Goal: Register for event/course

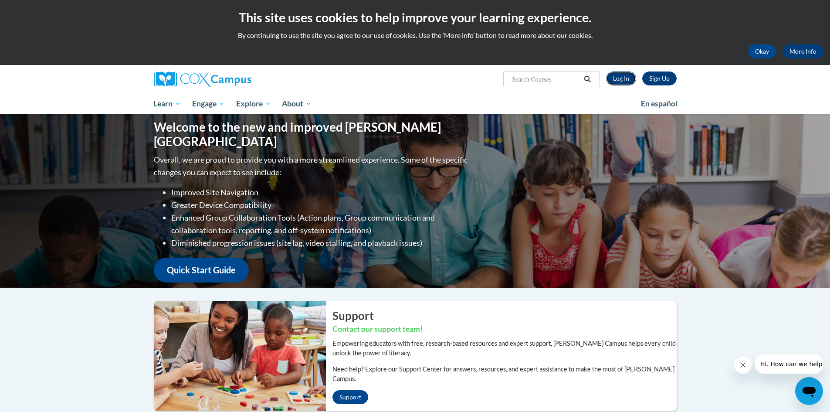
click at [621, 77] on link "Log In" at bounding box center [621, 78] width 30 height 14
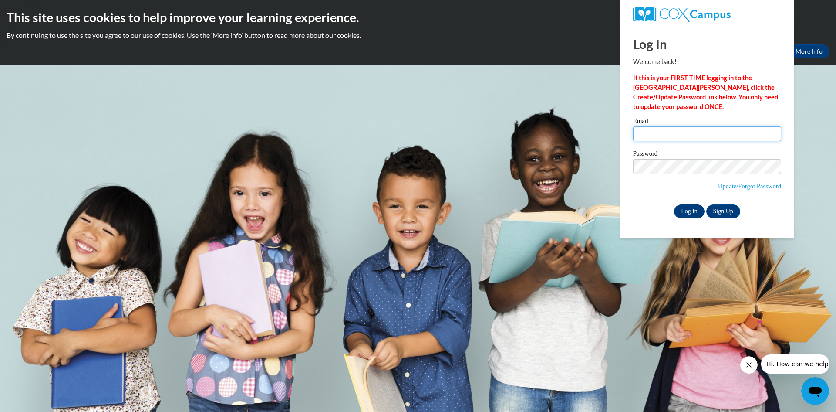
type input "[EMAIL_ADDRESS][DOMAIN_NAME]"
click at [688, 207] on input "Log In" at bounding box center [689, 211] width 30 height 14
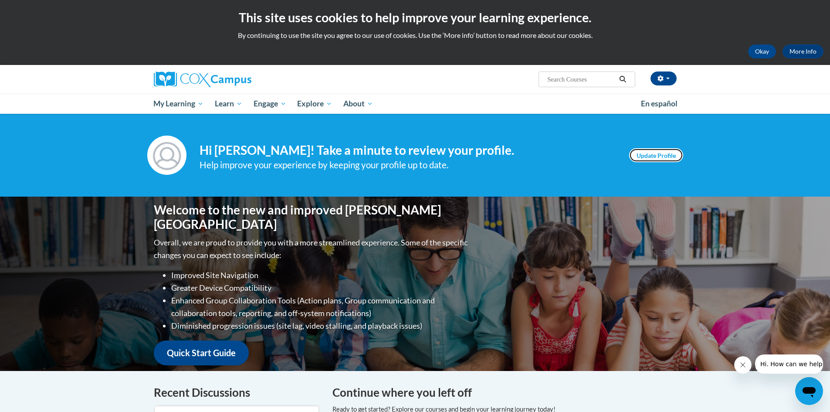
click at [658, 153] on link "Update Profile" at bounding box center [656, 155] width 54 height 14
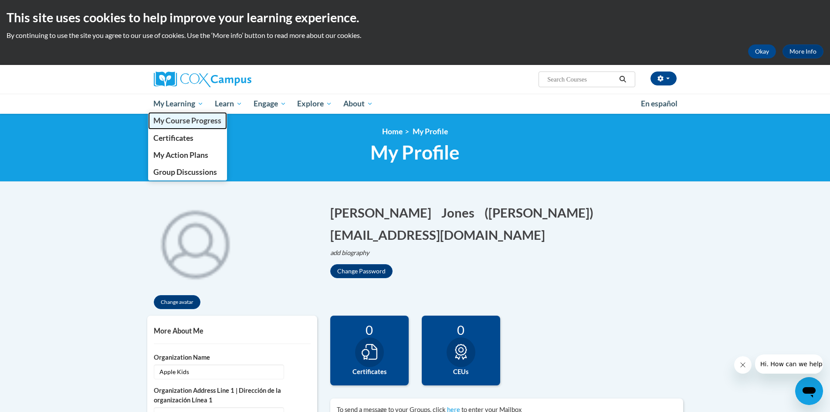
click at [178, 120] on span "My Course Progress" at bounding box center [187, 120] width 68 height 9
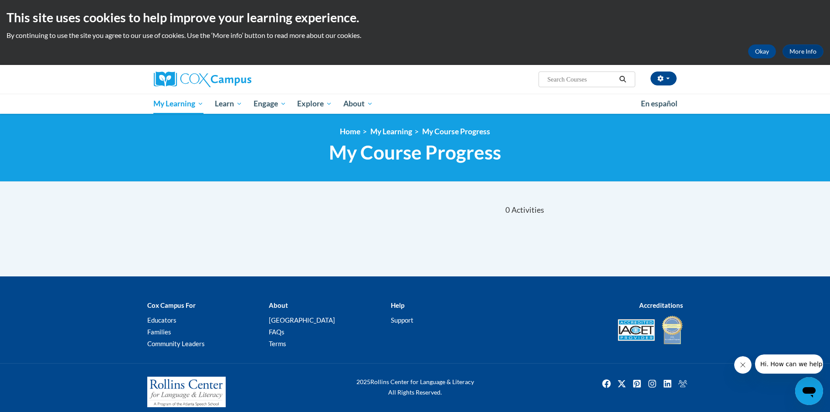
click at [570, 77] on input "Search..." at bounding box center [581, 79] width 70 height 10
type input "power of language"
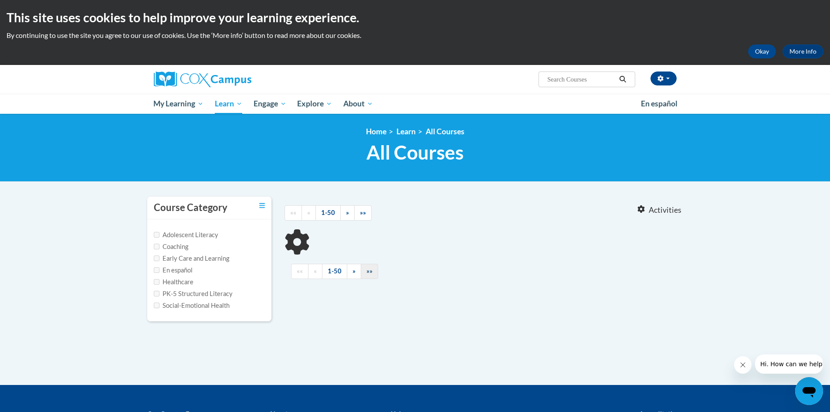
type input "power of language"
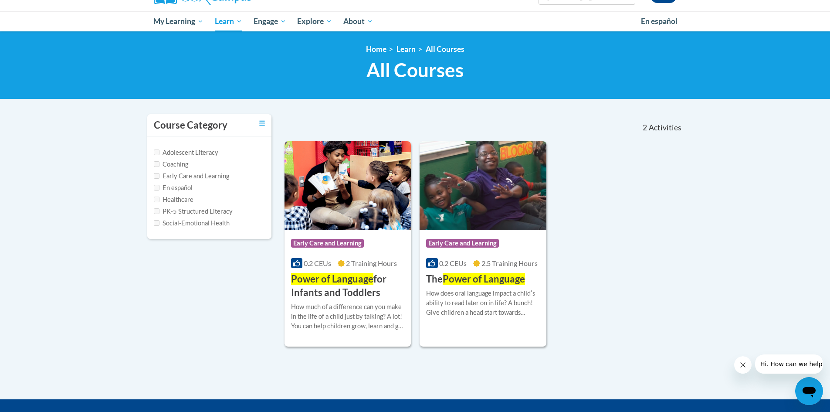
scroll to position [87, 0]
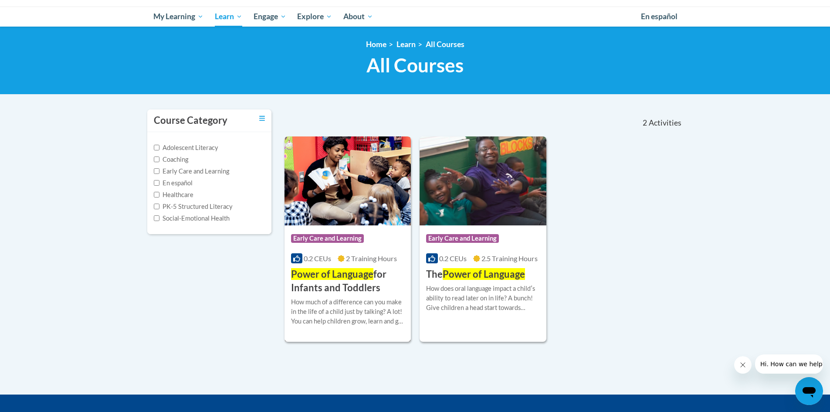
click at [325, 285] on h3 "Power of Language for Infants and Toddlers" at bounding box center [348, 280] width 114 height 27
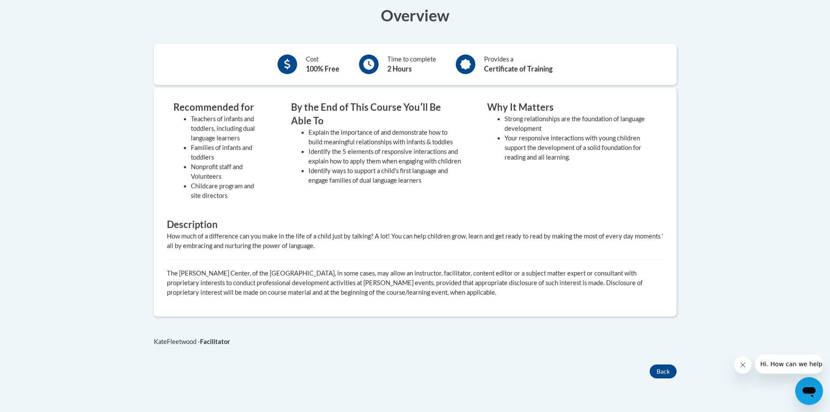
scroll to position [174, 0]
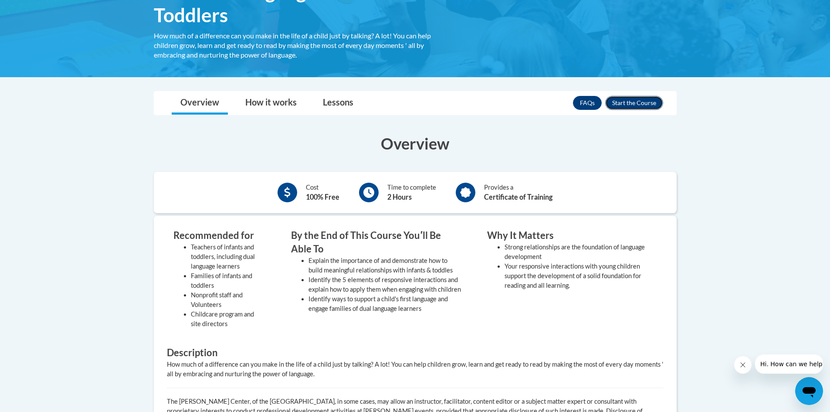
click at [631, 101] on button "Enroll" at bounding box center [634, 103] width 58 height 14
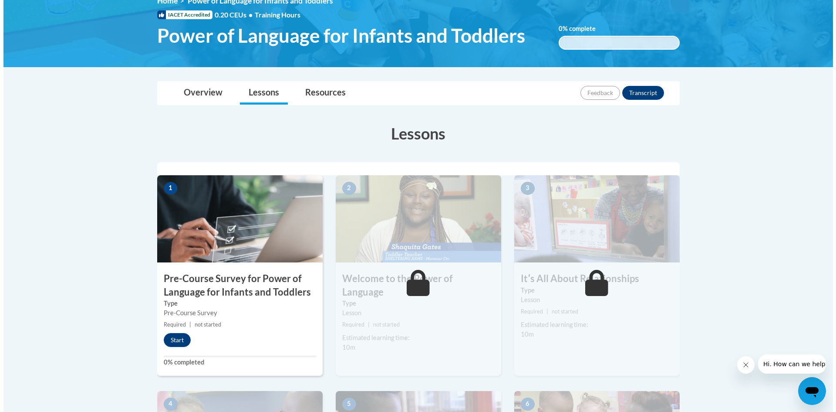
scroll to position [218, 0]
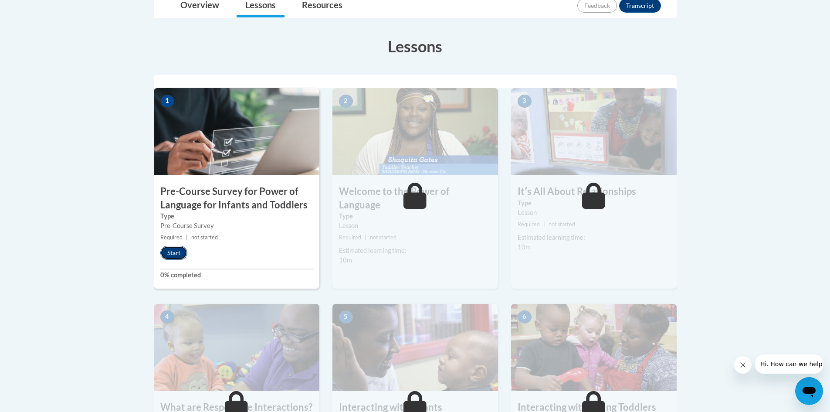
click at [178, 250] on button "Start" at bounding box center [173, 253] width 27 height 14
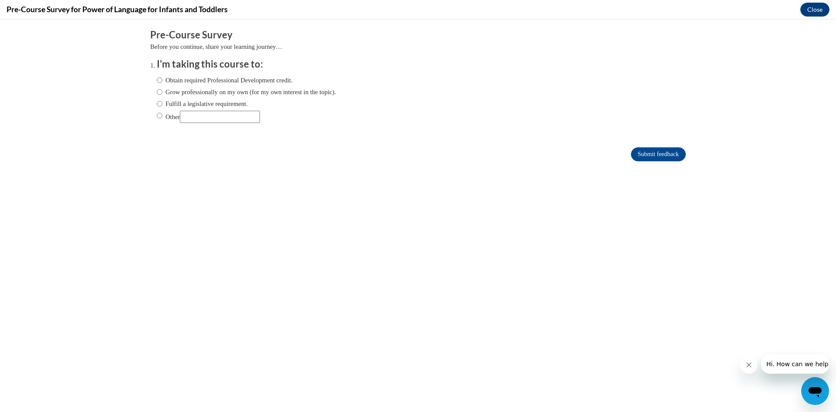
scroll to position [0, 0]
click at [150, 78] on ol "I'm taking this course to: Obtain required Professional Development credit. Gro…" at bounding box center [418, 96] width 536 height 79
click at [157, 80] on input "Obtain required Professional Development credit." at bounding box center [160, 80] width 6 height 10
radio input "true"
click at [647, 155] on input "Submit feedback" at bounding box center [658, 154] width 55 height 14
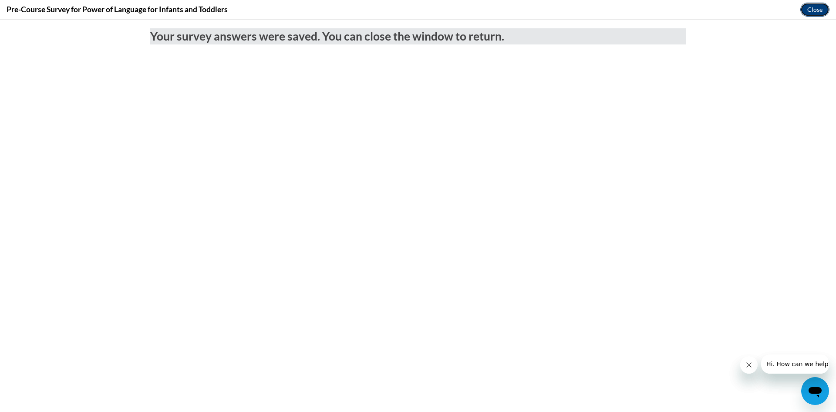
click at [809, 10] on button "Close" at bounding box center [814, 10] width 29 height 14
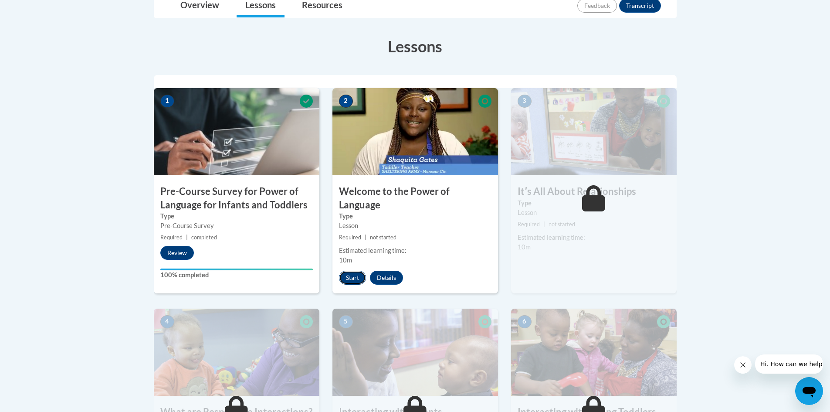
click at [355, 270] on button "Start" at bounding box center [352, 277] width 27 height 14
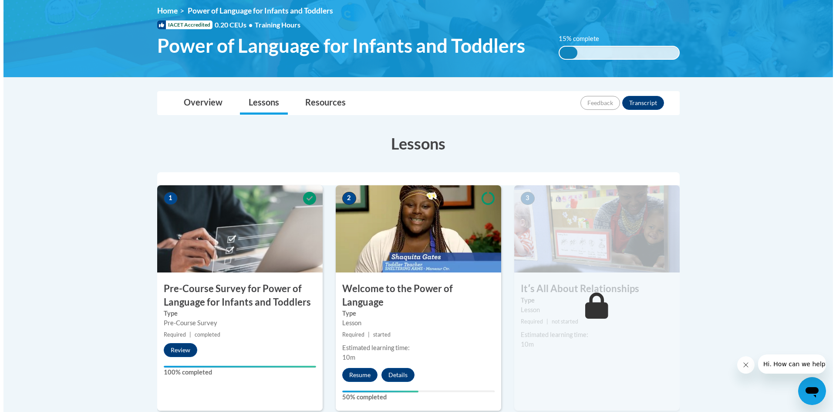
scroll to position [131, 0]
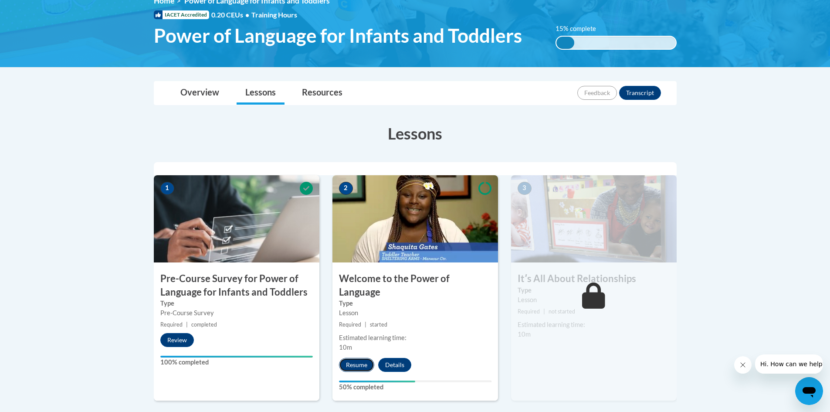
click at [360, 358] on button "Resume" at bounding box center [356, 365] width 35 height 14
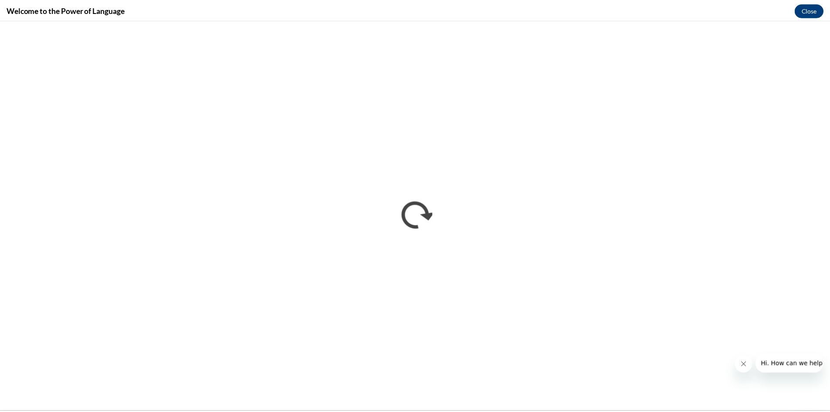
scroll to position [0, 0]
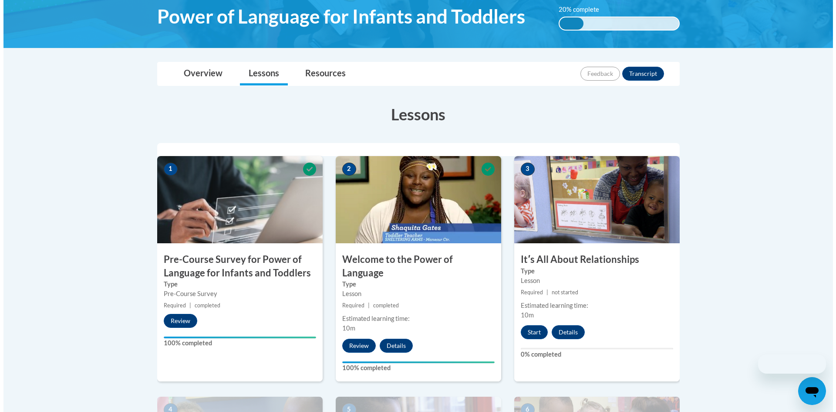
scroll to position [218, 0]
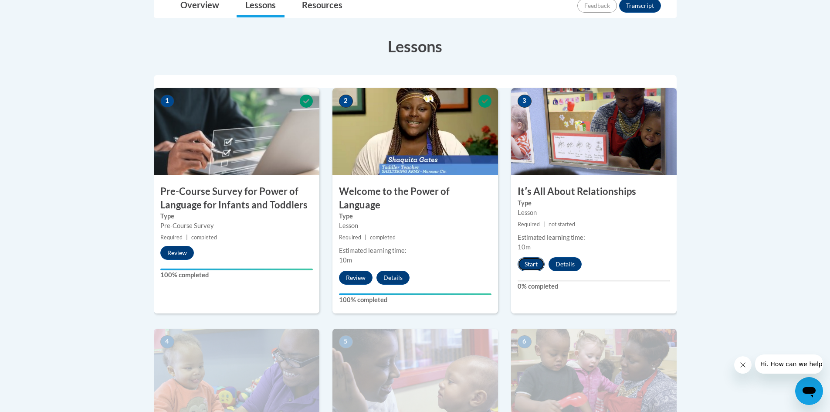
click at [528, 264] on button "Start" at bounding box center [530, 264] width 27 height 14
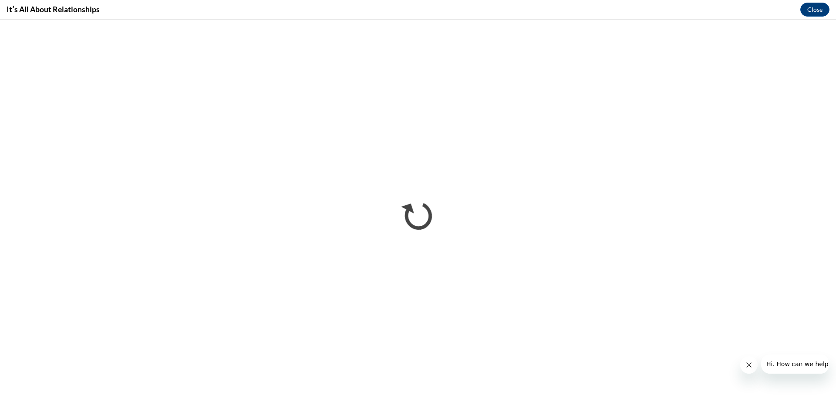
scroll to position [0, 0]
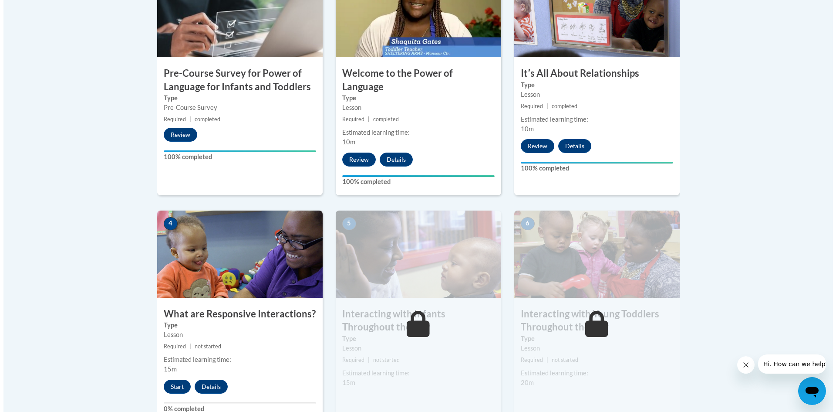
scroll to position [392, 0]
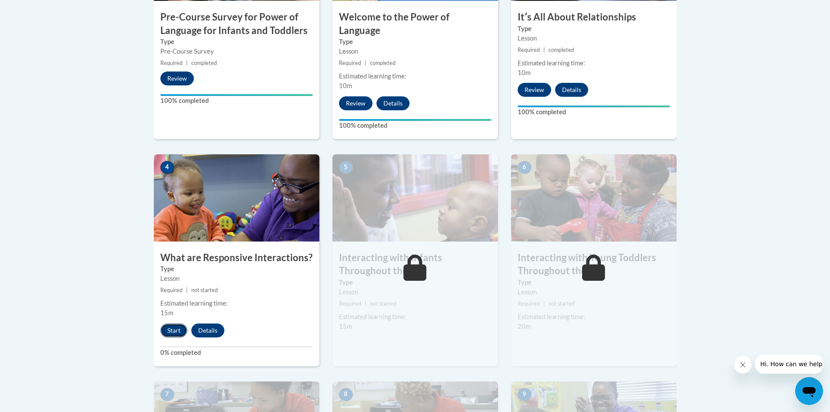
click at [173, 323] on button "Start" at bounding box center [173, 330] width 27 height 14
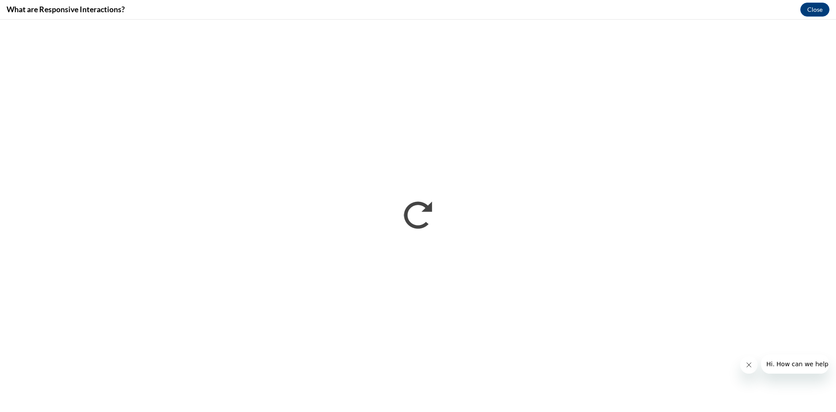
scroll to position [0, 0]
